Goal: Task Accomplishment & Management: Manage account settings

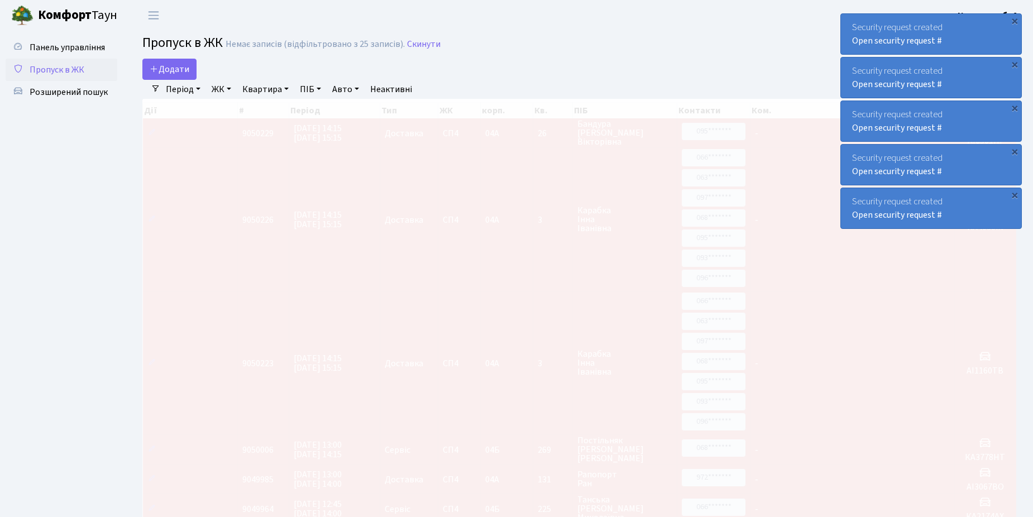
select select "25"
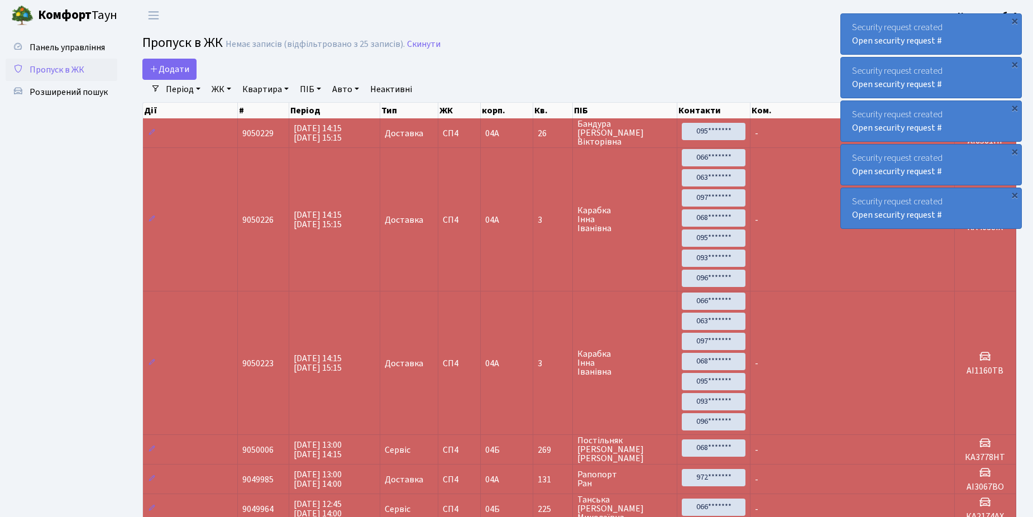
click at [78, 61] on link "Пропуск в ЖК" at bounding box center [62, 70] width 112 height 22
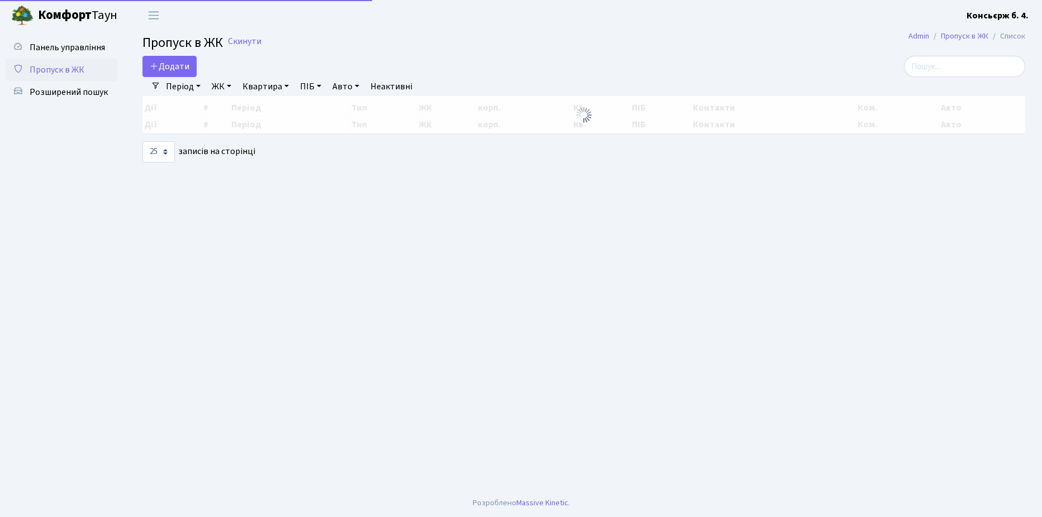
select select "25"
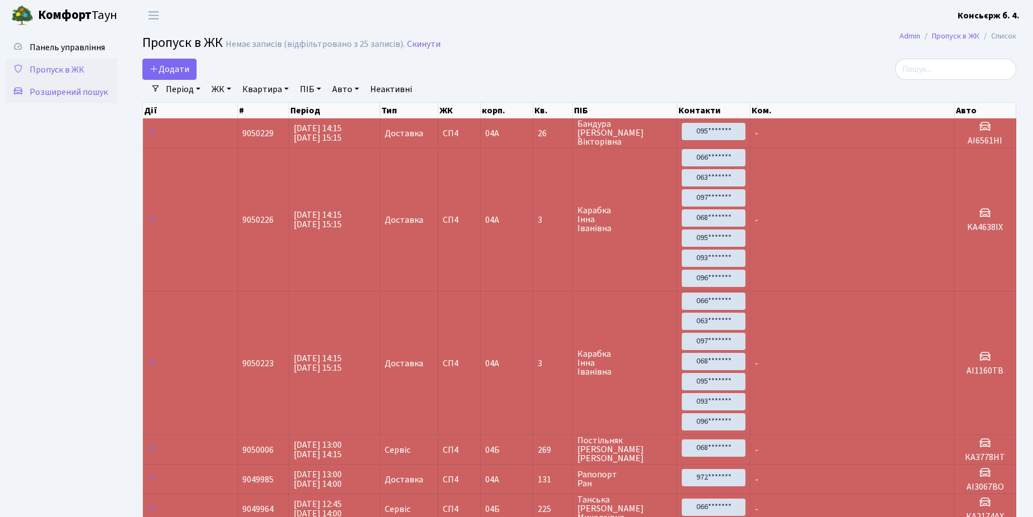
click at [75, 88] on span "Розширений пошук" at bounding box center [69, 92] width 78 height 12
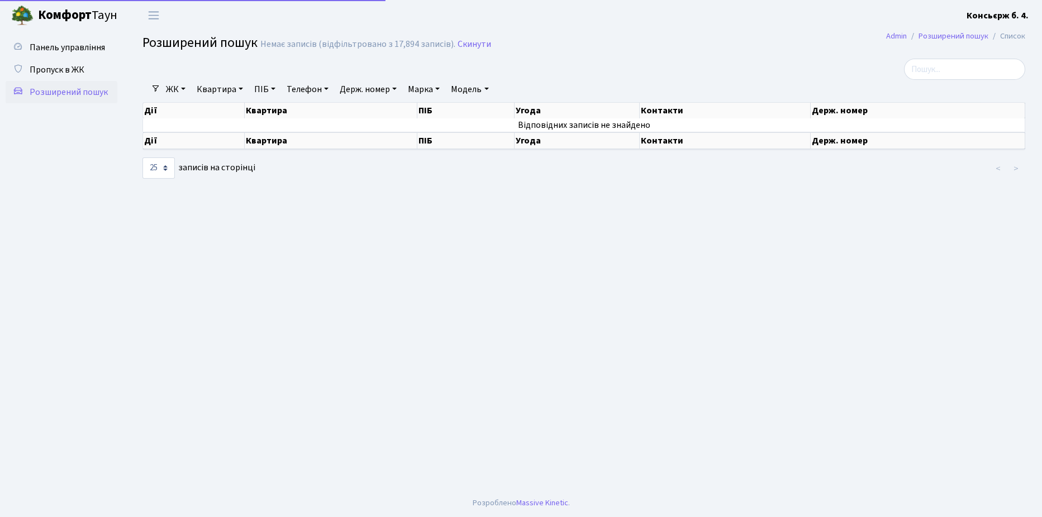
select select "25"
click at [929, 71] on input "search" at bounding box center [964, 69] width 121 height 21
type input "3895"
click at [51, 69] on span "Пропуск в ЖК" at bounding box center [57, 70] width 55 height 12
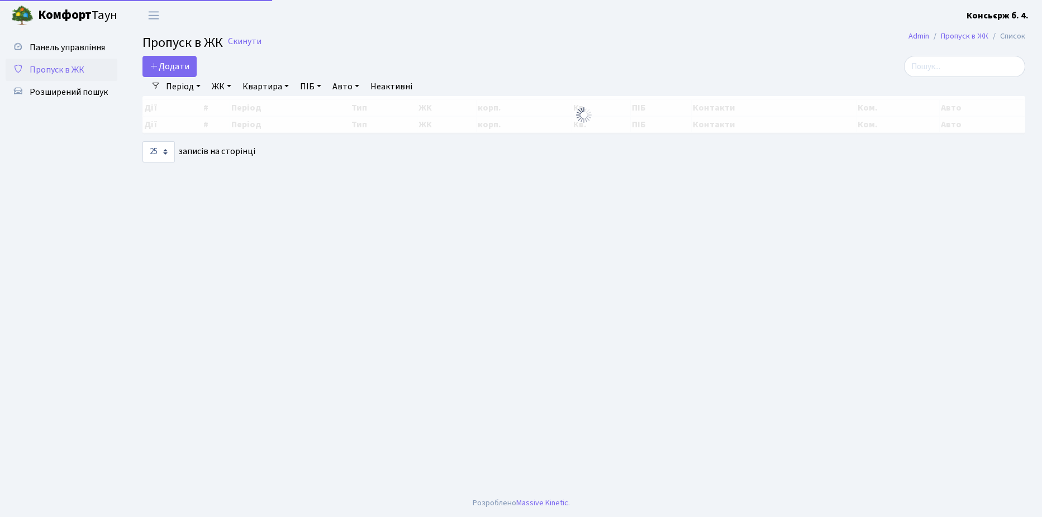
select select "25"
